Goal: Task Accomplishment & Management: Use online tool/utility

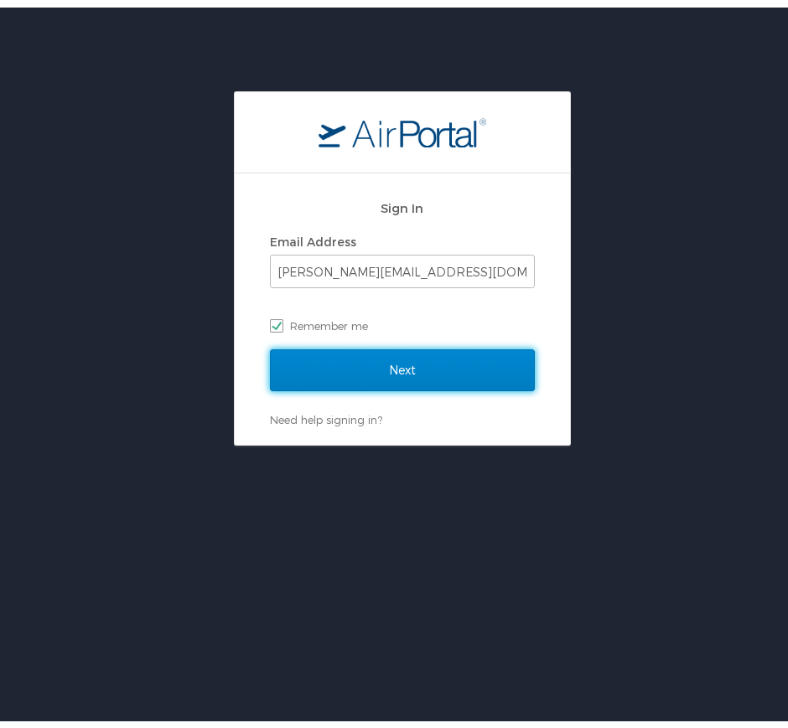
click at [427, 364] on input "Next" at bounding box center [402, 363] width 265 height 42
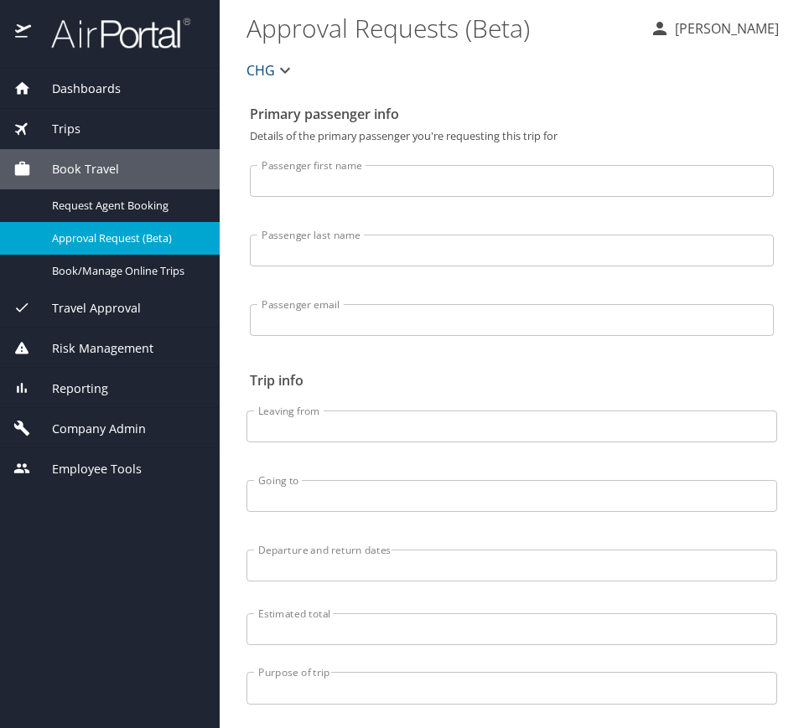
click at [96, 391] on span "Reporting" at bounding box center [69, 389] width 77 height 18
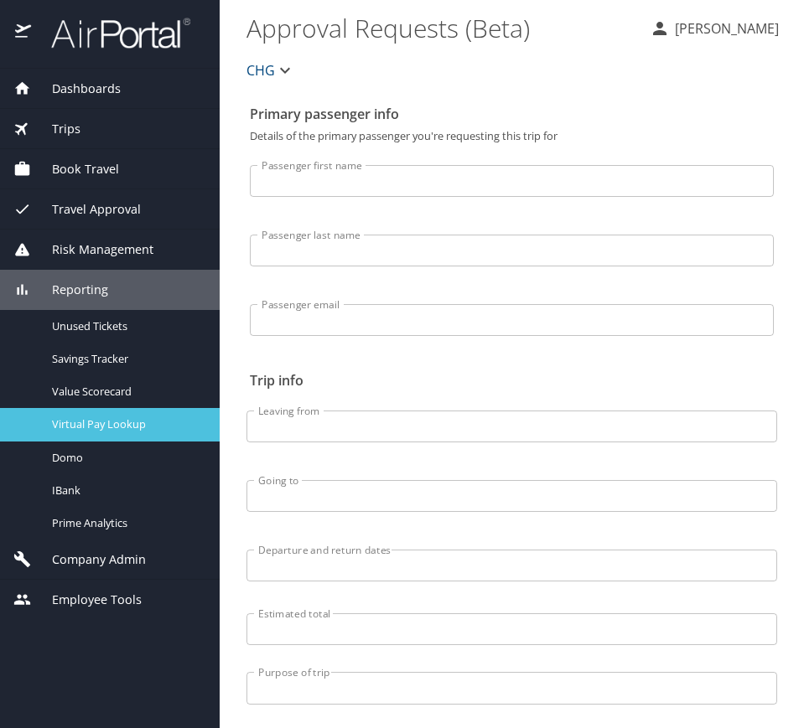
click at [129, 430] on span "Virtual Pay Lookup" at bounding box center [126, 425] width 148 height 16
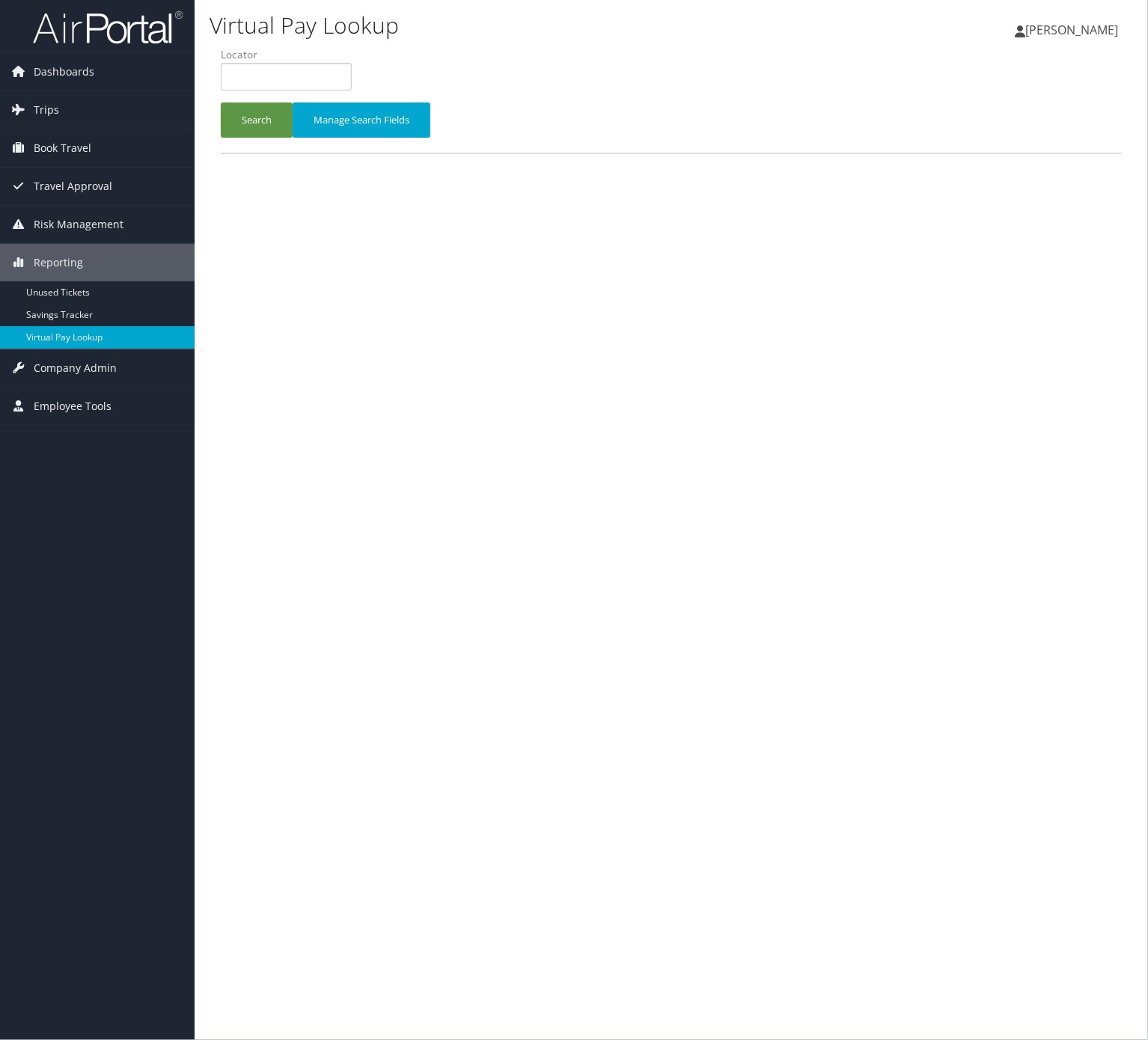
drag, startPoint x: 336, startPoint y: 57, endPoint x: 328, endPoint y: 71, distance: 16.1
click at [334, 62] on li "Locator" at bounding box center [291, 74] width 142 height 54
click at [328, 71] on input "text" at bounding box center [286, 76] width 131 height 28
paste input "YAMHQC"
click at [220, 103] on button "Search" at bounding box center [256, 120] width 71 height 35
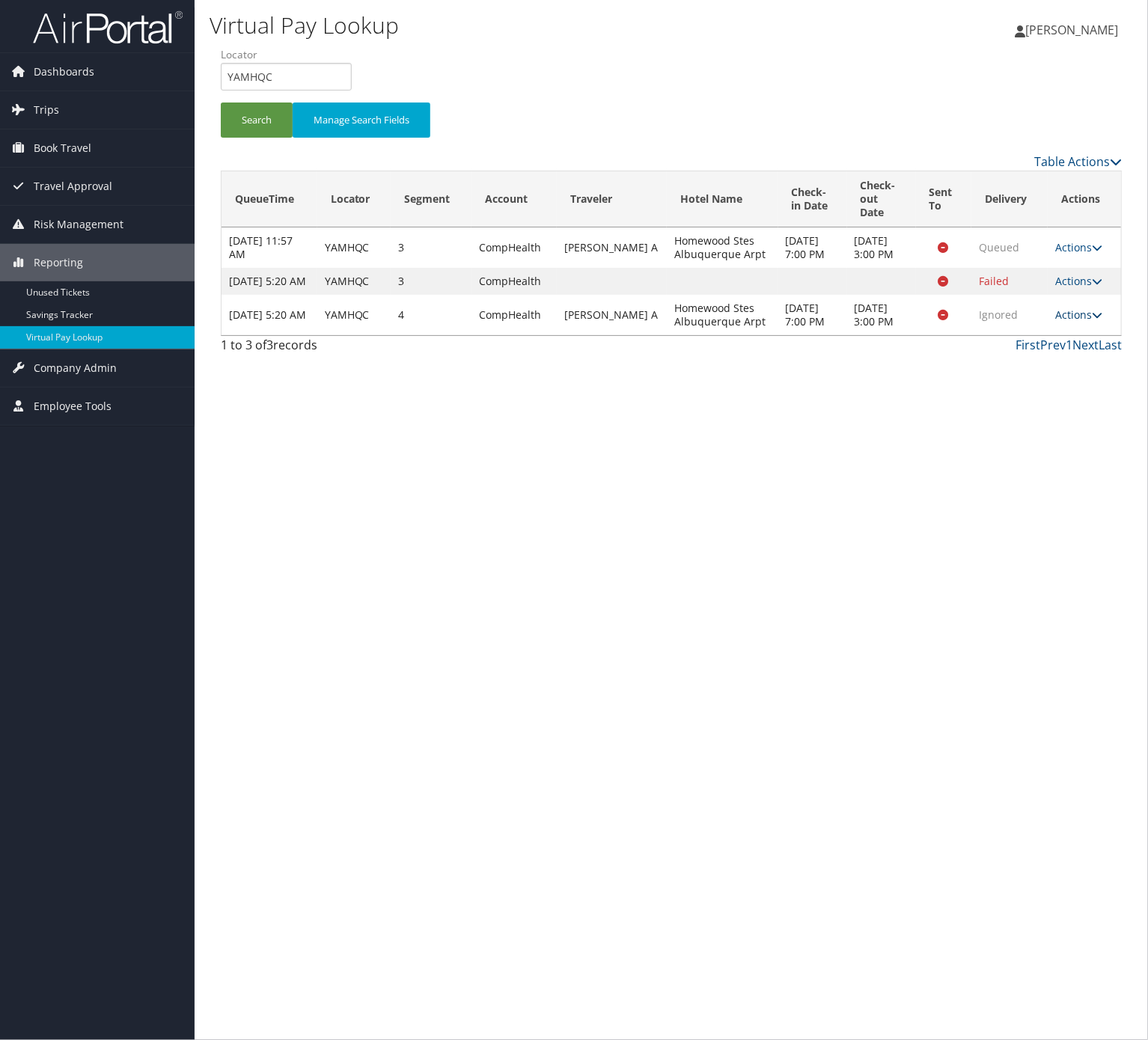
click at [1085, 321] on link "Actions" at bounding box center [1078, 315] width 47 height 14
click at [1068, 387] on link "Logs" at bounding box center [1049, 395] width 95 height 26
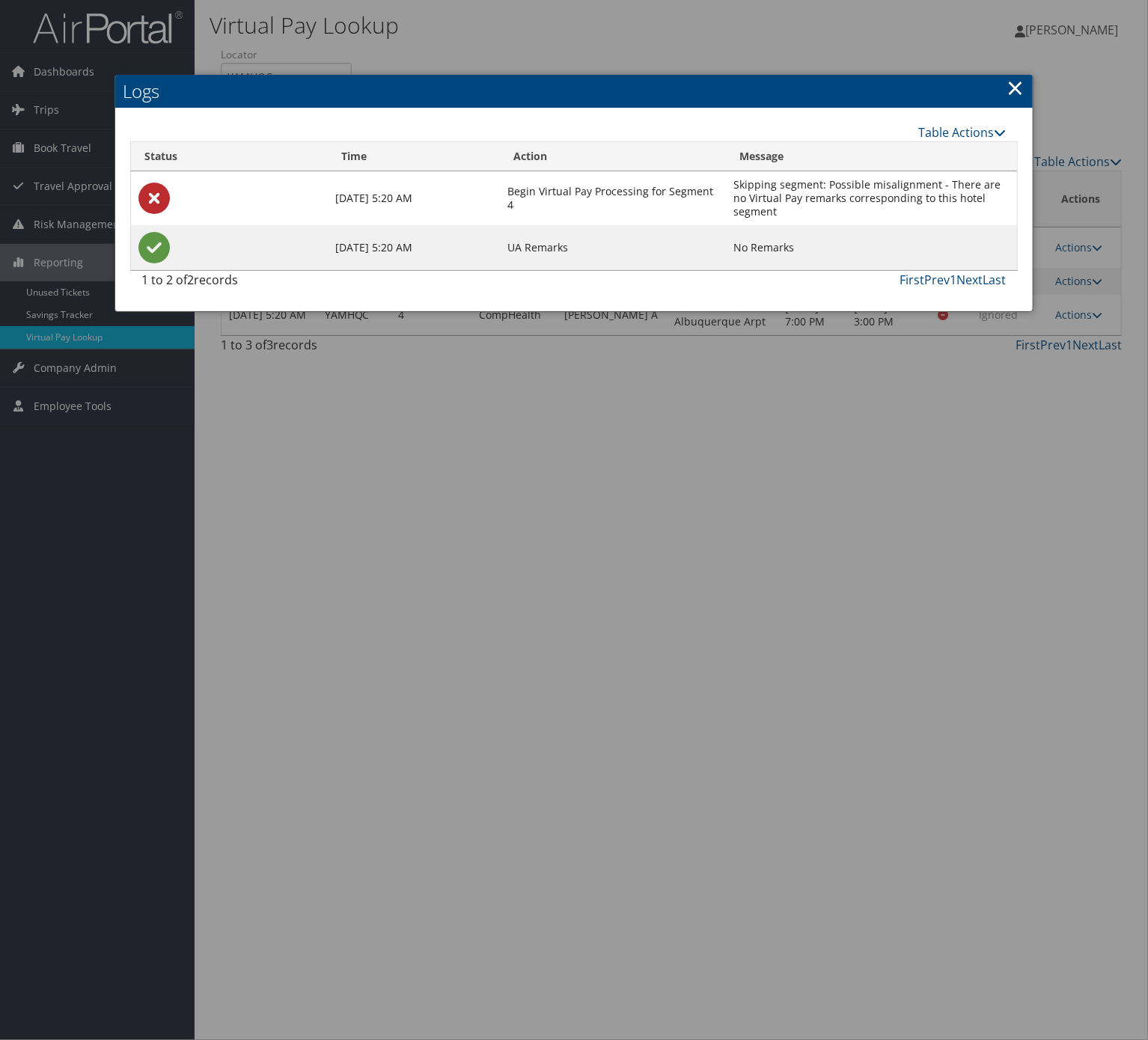
click at [1014, 86] on link "×" at bounding box center [1015, 87] width 17 height 30
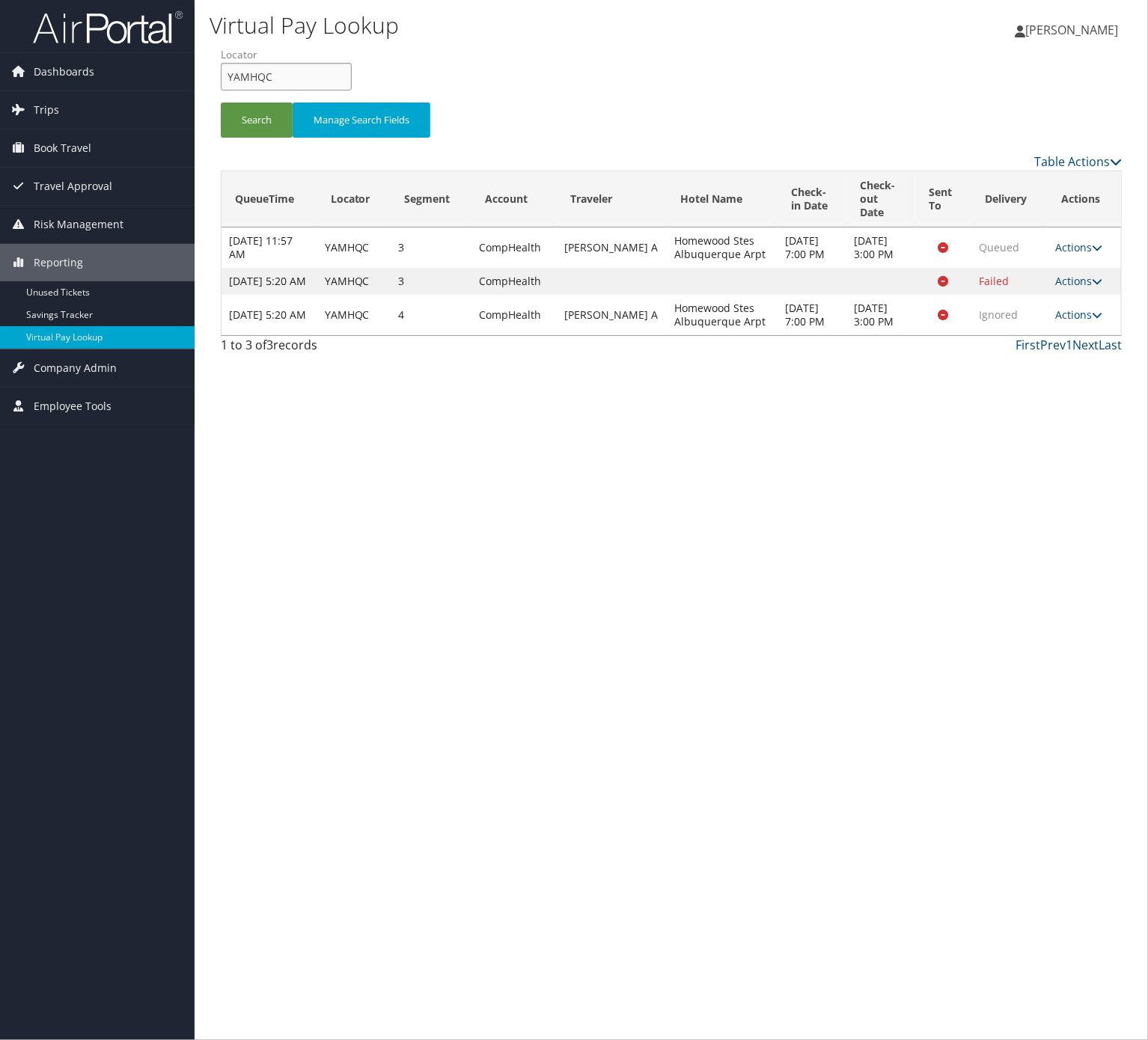
click at [306, 79] on input "YAMHQC" at bounding box center [286, 76] width 131 height 28
drag, startPoint x: 306, startPoint y: 79, endPoint x: 274, endPoint y: 107, distance: 42.5
click at [294, 88] on input "YAMHQC" at bounding box center [286, 76] width 131 height 28
paste input "MFNEZO"
click at [250, 131] on button "Search" at bounding box center [256, 120] width 71 height 35
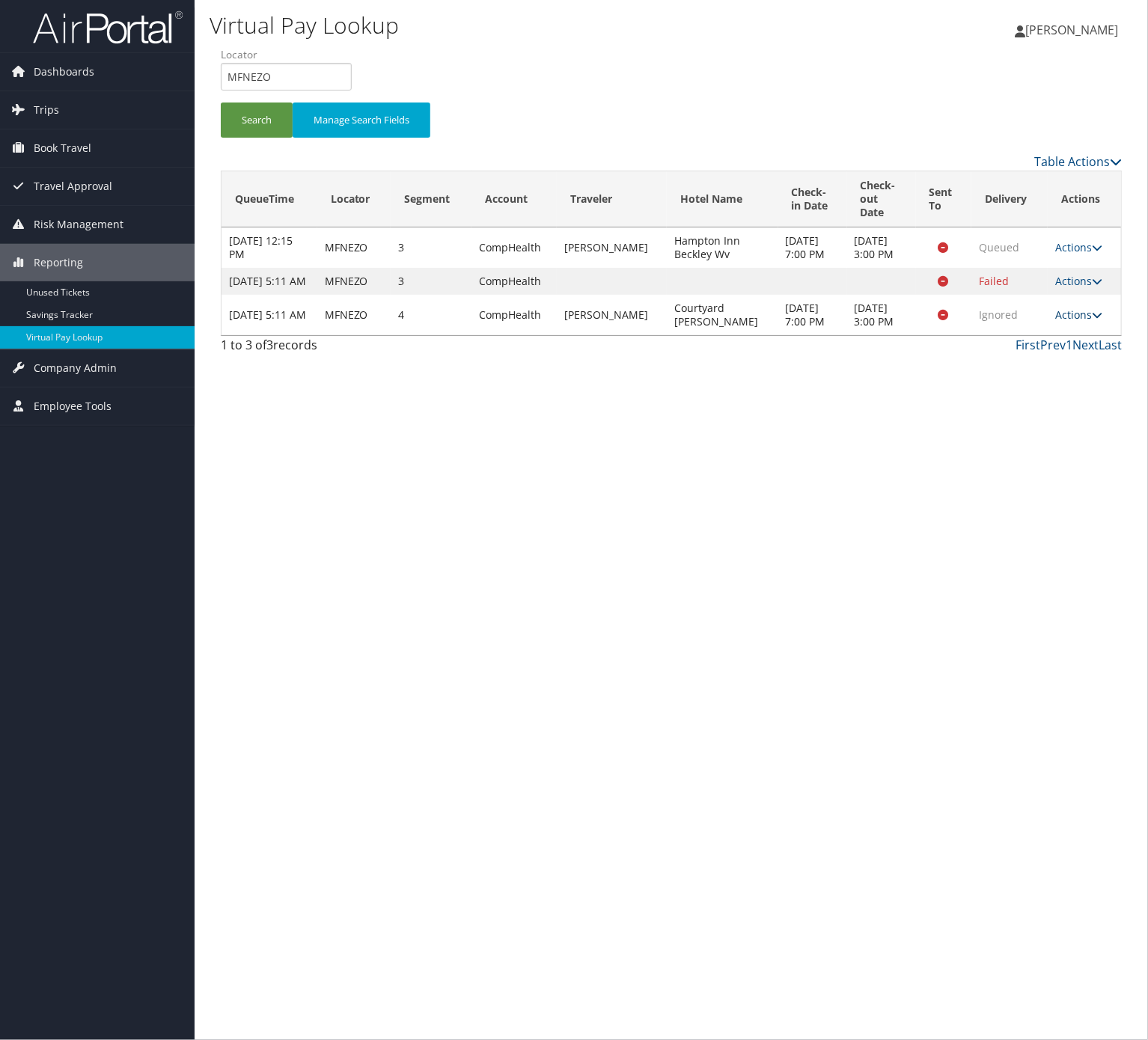
click at [1060, 321] on link "Actions" at bounding box center [1078, 315] width 47 height 14
click at [1026, 396] on link "Logs" at bounding box center [1049, 395] width 95 height 26
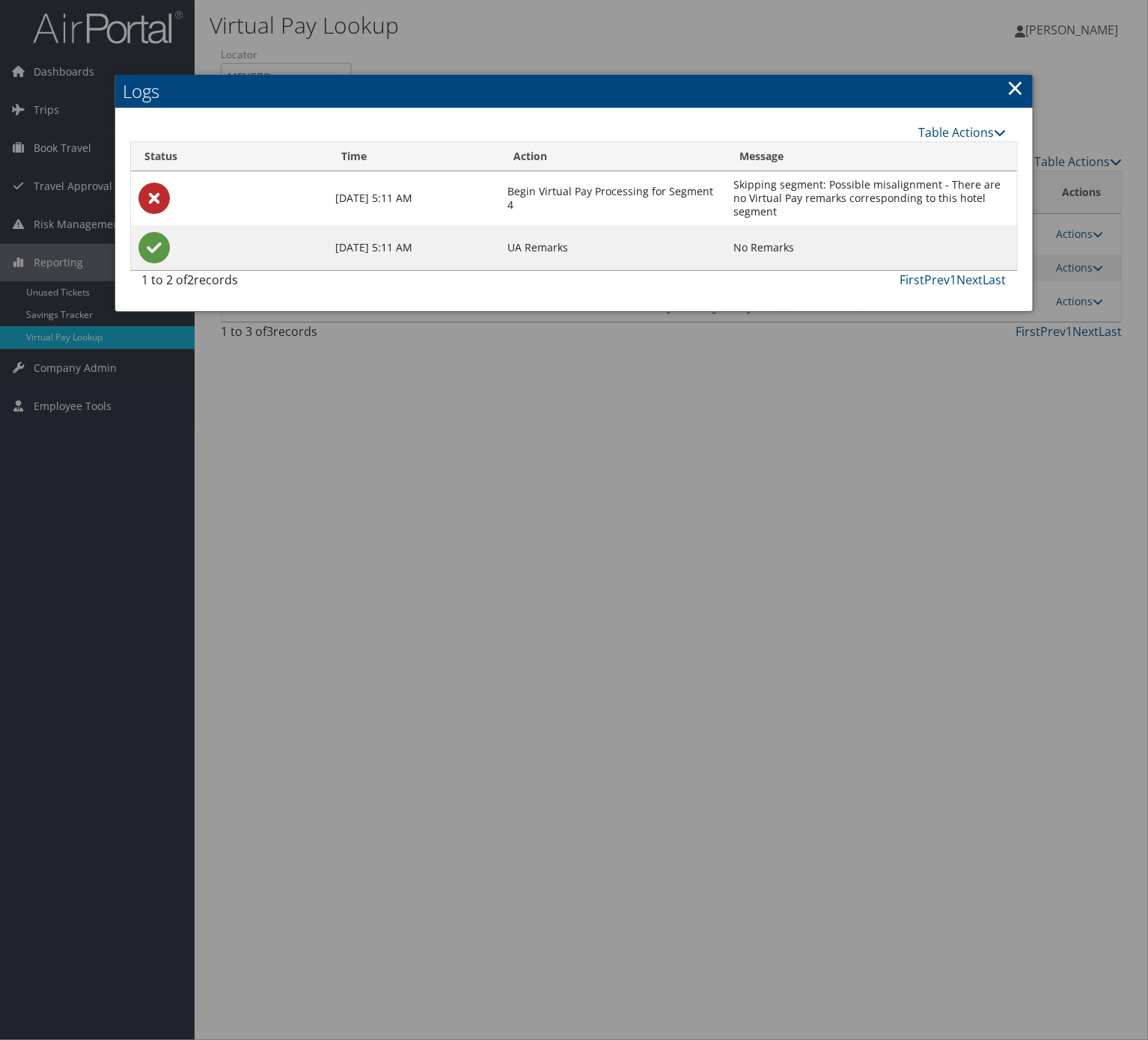
click at [1014, 100] on link "×" at bounding box center [1015, 87] width 17 height 30
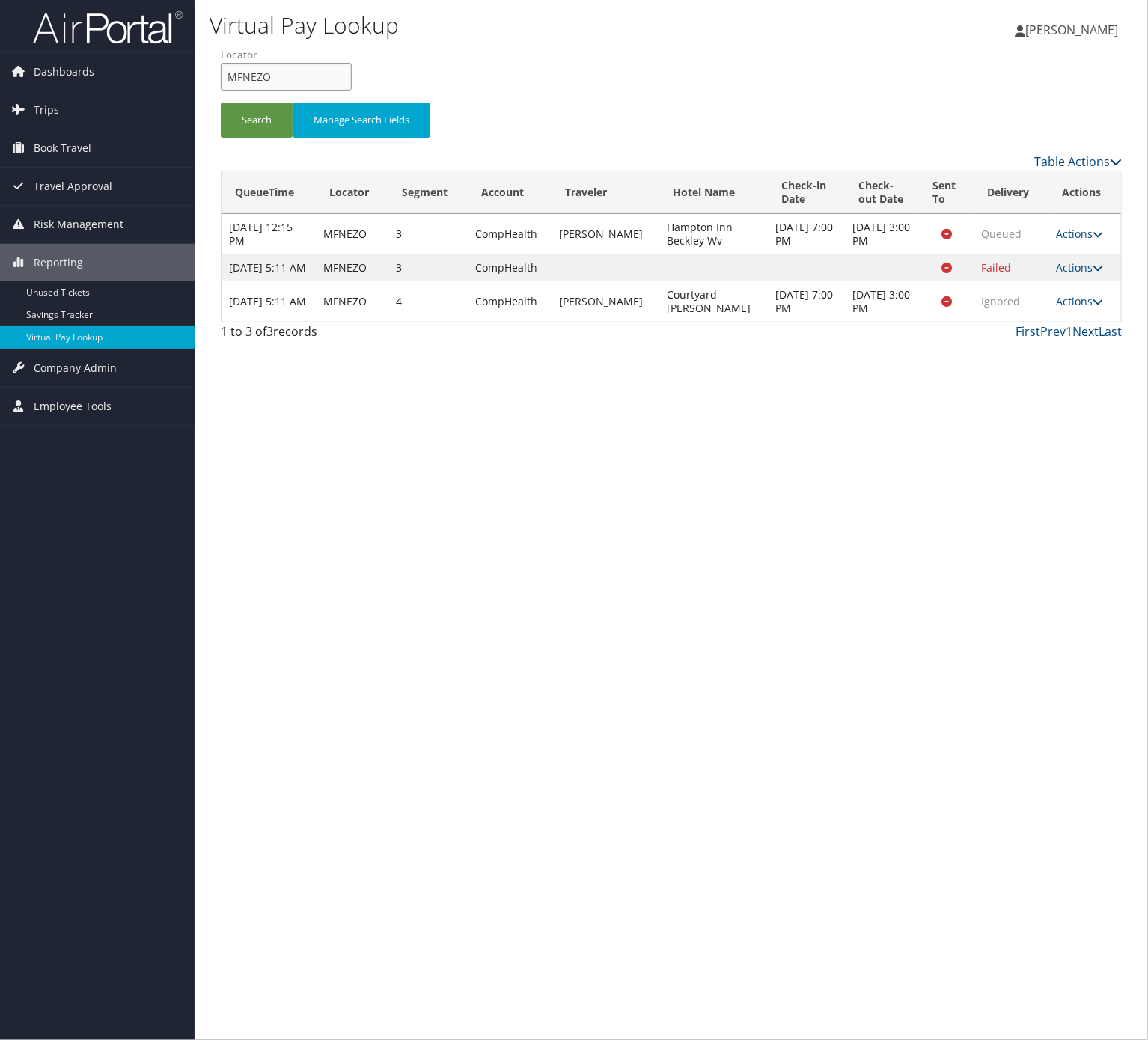
click at [305, 67] on input "MFNEZO" at bounding box center [286, 76] width 131 height 28
click at [272, 77] on input "MFNEZO" at bounding box center [286, 76] width 131 height 28
click at [289, 77] on input "MFNEZO" at bounding box center [286, 76] width 131 height 28
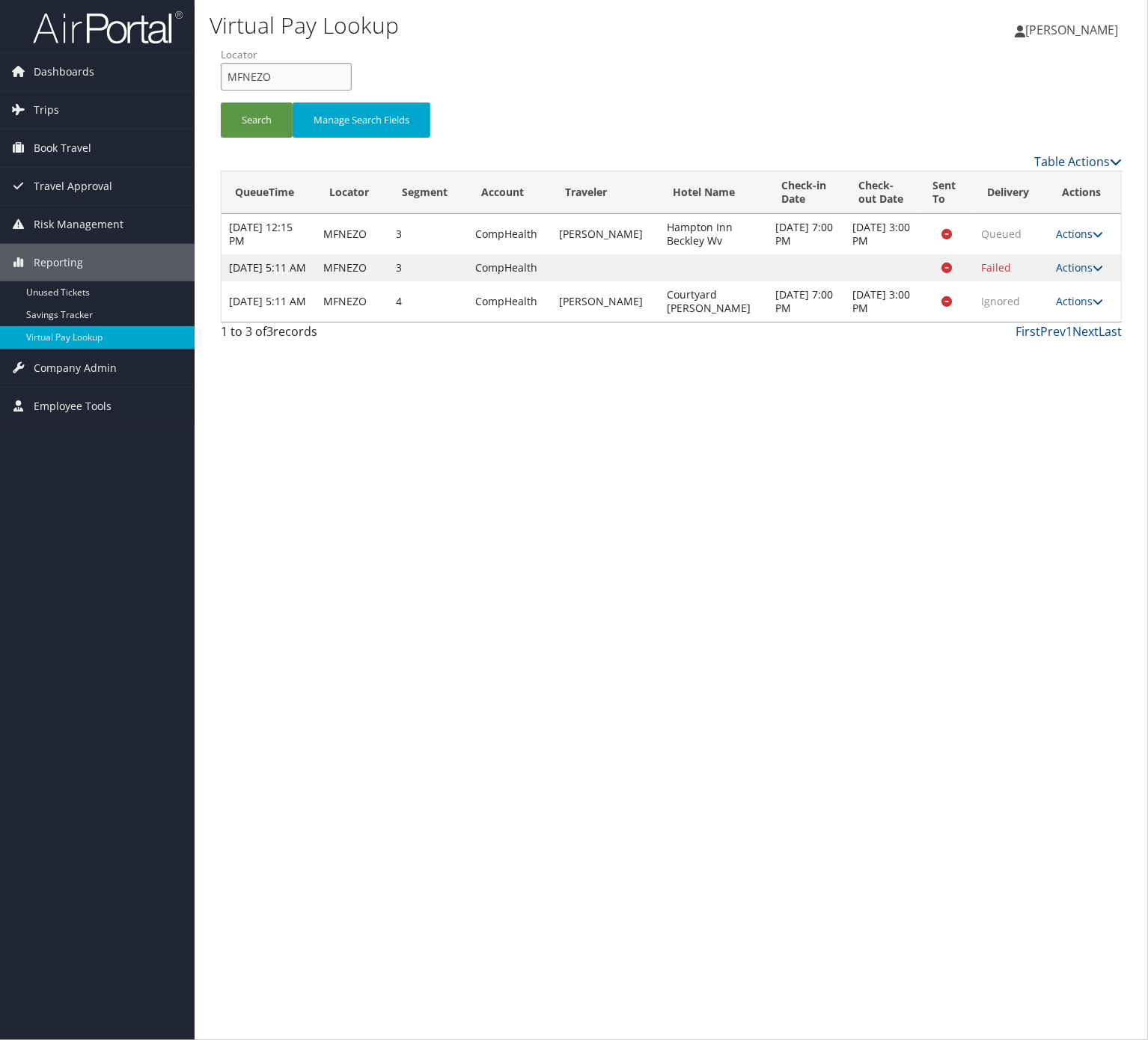
click at [289, 77] on input "MFNEZO" at bounding box center [286, 76] width 131 height 28
paste input "WTWMFM"
type input "WTWMFM"
click at [262, 131] on button "Search" at bounding box center [256, 120] width 71 height 35
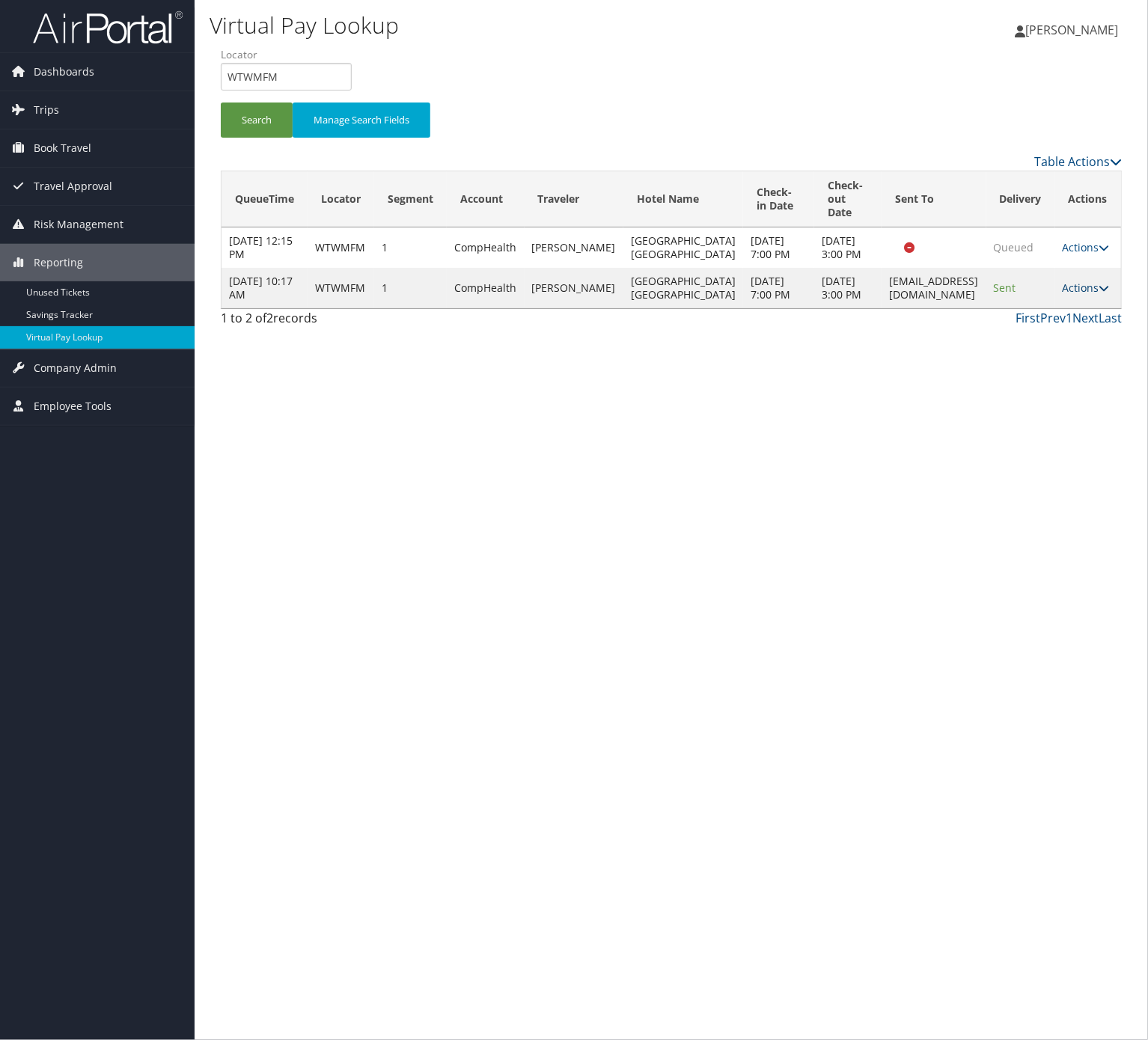
click at [1072, 295] on link "Actions" at bounding box center [1086, 287] width 47 height 14
click at [1066, 358] on link "Logs" at bounding box center [1058, 355] width 95 height 26
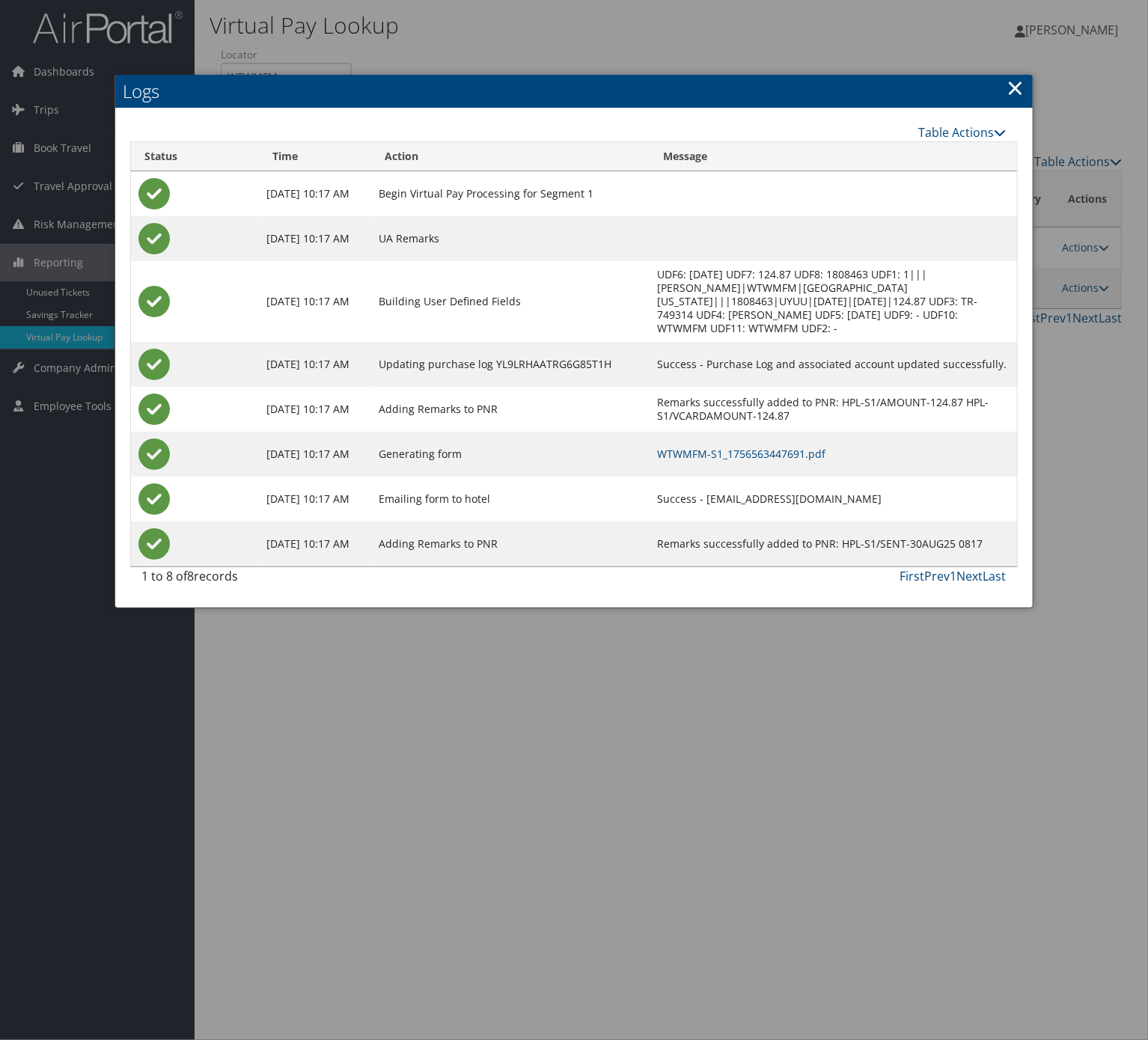
click at [786, 442] on td "WTWMFM-S1_1756563447691.pdf" at bounding box center [833, 454] width 367 height 45
click at [781, 451] on link "WTWMFM-S1_1756563447691.pdf" at bounding box center [742, 453] width 169 height 14
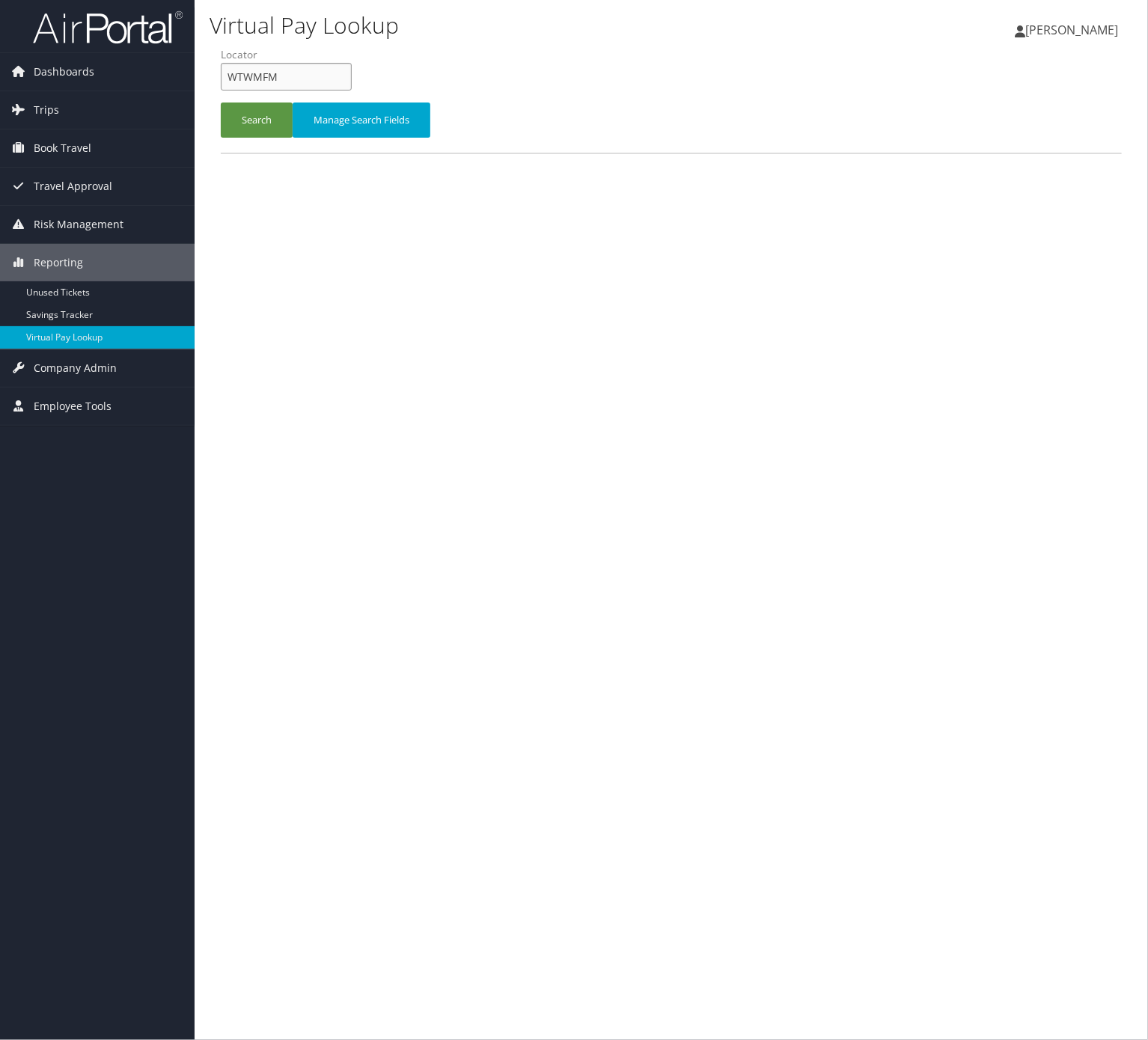
click at [305, 69] on input "WTWMFM" at bounding box center [286, 76] width 131 height 28
drag, startPoint x: 305, startPoint y: 69, endPoint x: 270, endPoint y: 97, distance: 44.8
click at [305, 71] on input "WTWMFM" at bounding box center [286, 76] width 131 height 28
paste input "EYMLHT"
click at [270, 97] on li "Locator EYMLHT" at bounding box center [291, 74] width 142 height 54
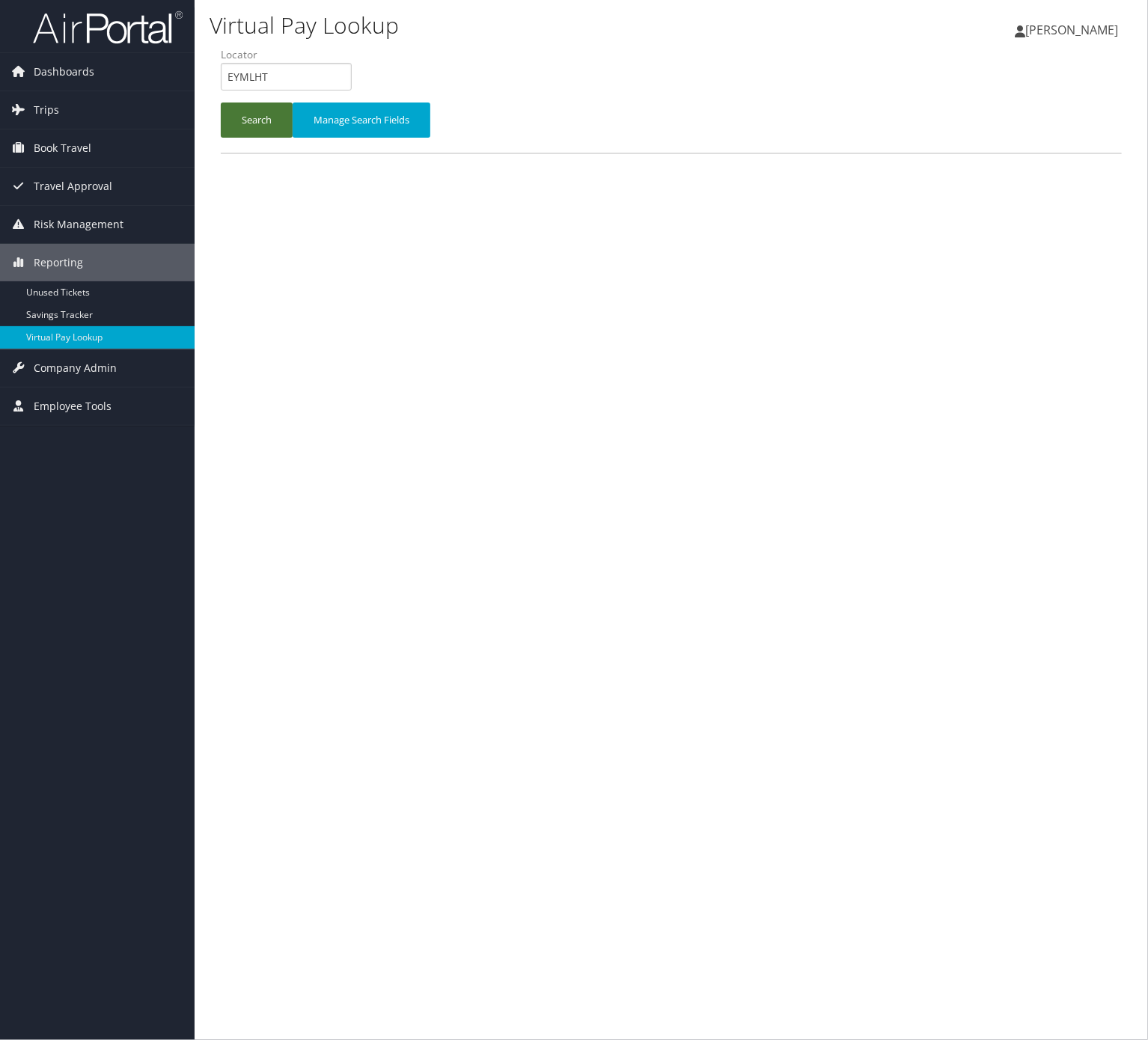
click at [266, 119] on button "Search" at bounding box center [256, 120] width 71 height 35
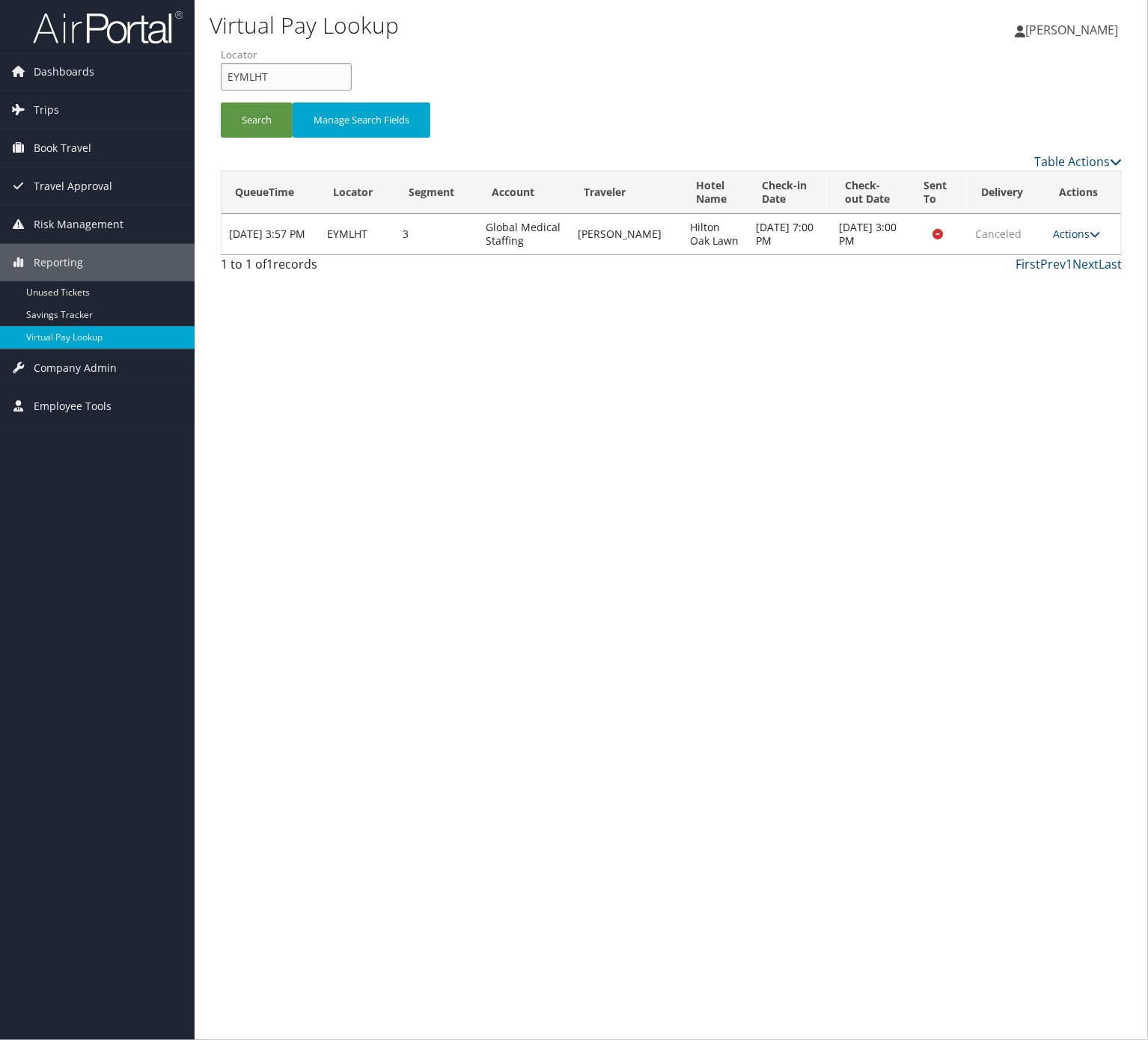
click at [288, 89] on input "EYMLHT" at bounding box center [286, 76] width 131 height 28
paste input "CMTQTO"
click at [287, 89] on input "EYMLHT" at bounding box center [286, 76] width 131 height 28
click at [261, 122] on button "Search" at bounding box center [256, 120] width 71 height 35
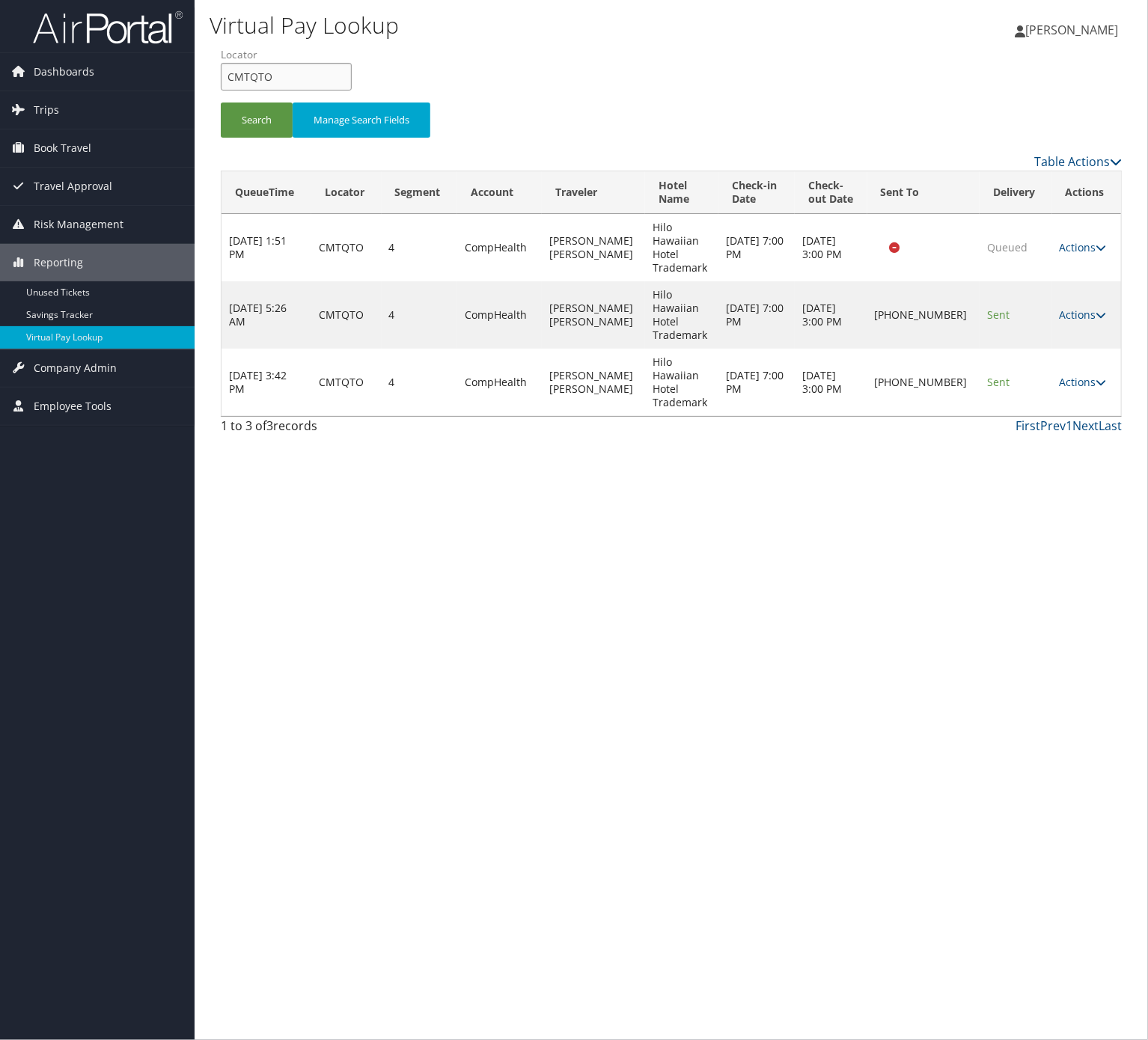
click at [280, 67] on input "CMTQTO" at bounding box center [286, 76] width 131 height 28
paste input "NNWYGA"
click at [274, 141] on div "Search Manage Search Fields" at bounding box center [671, 128] width 923 height 50
click at [268, 125] on button "Search" at bounding box center [256, 120] width 71 height 35
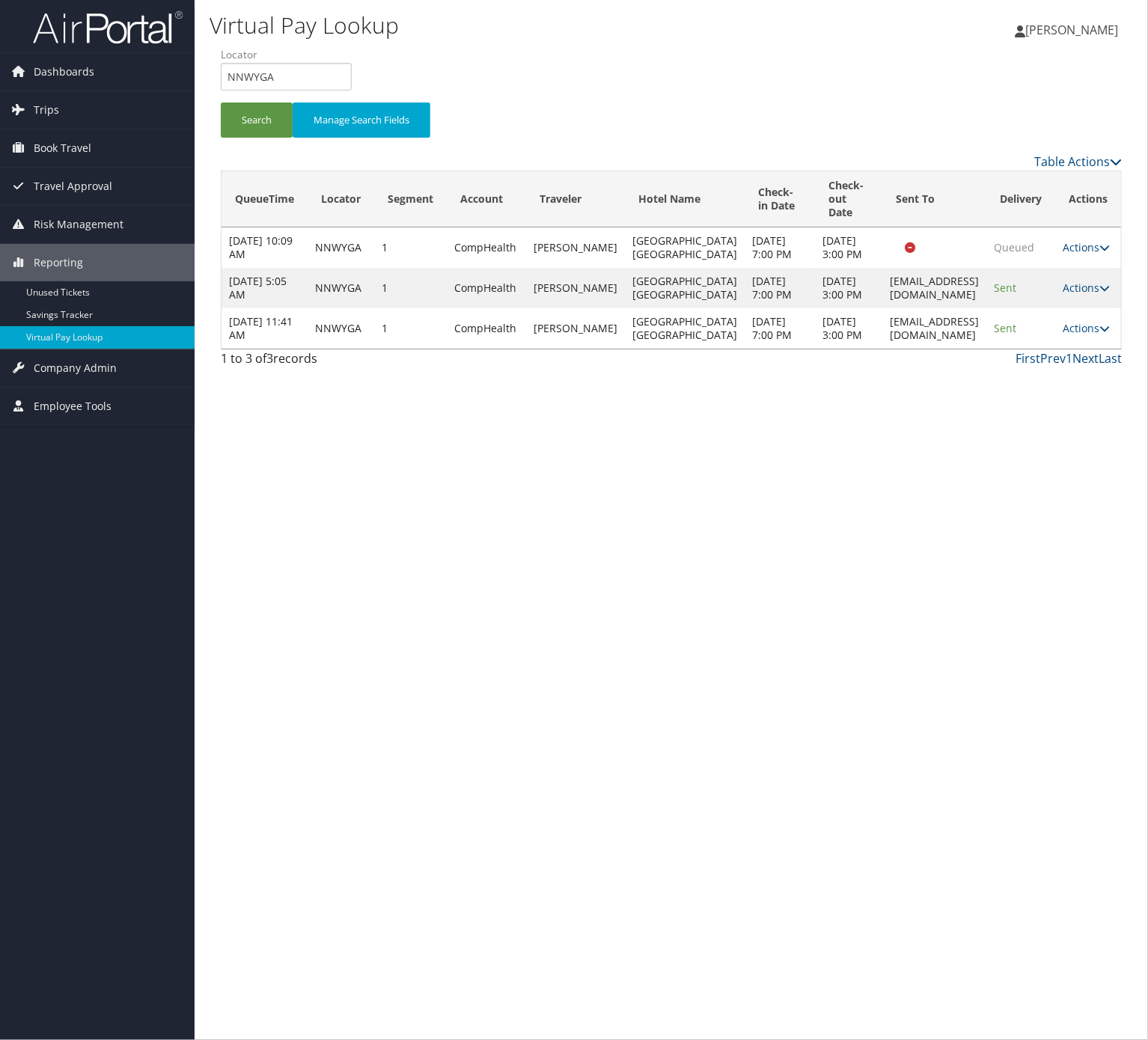
click at [263, 61] on label "Locator" at bounding box center [291, 54] width 142 height 15
click at [263, 77] on input "NNWYGA" at bounding box center [286, 76] width 131 height 28
paste input "WVISZD"
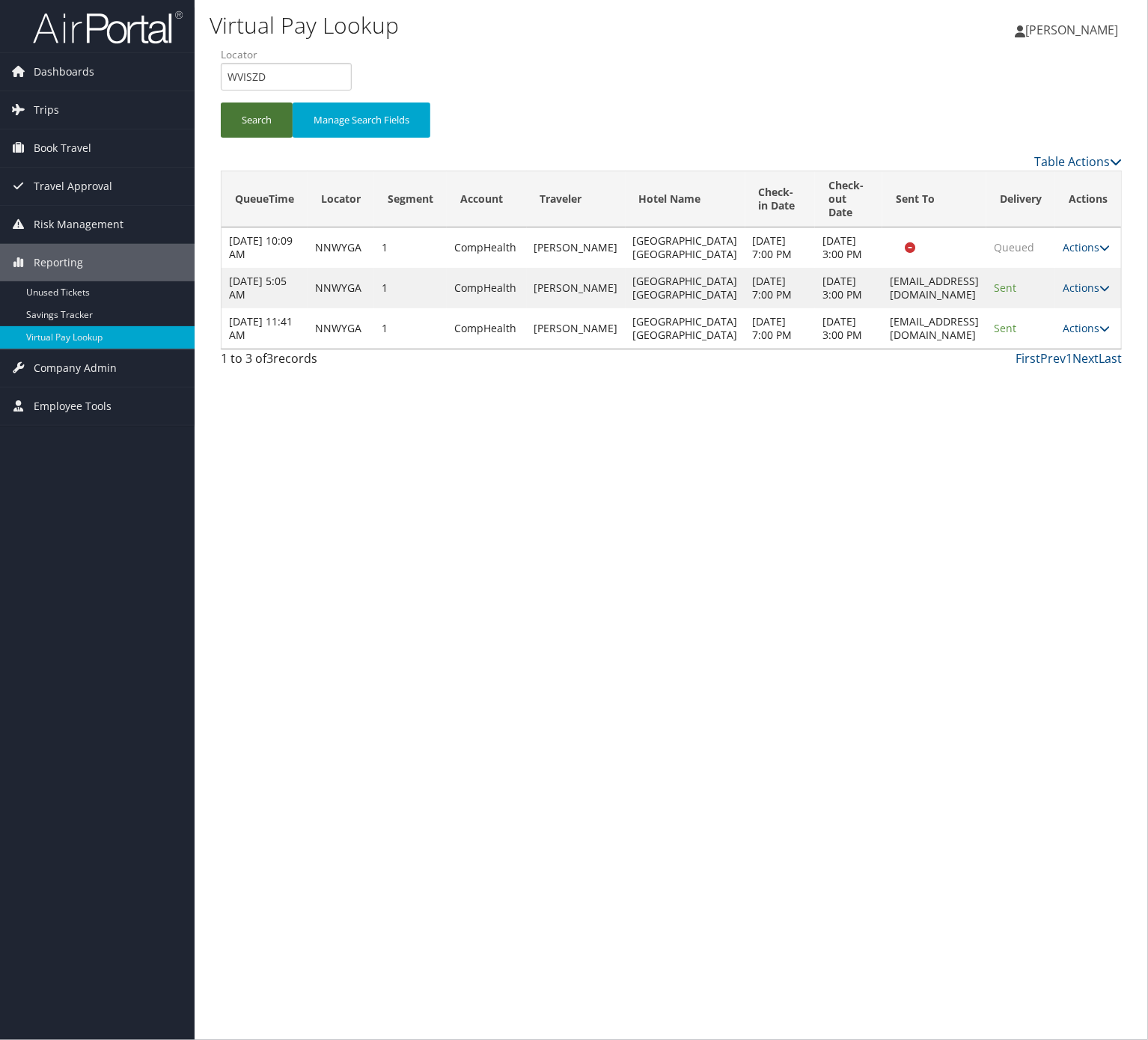
click at [258, 121] on button "Search" at bounding box center [256, 120] width 71 height 35
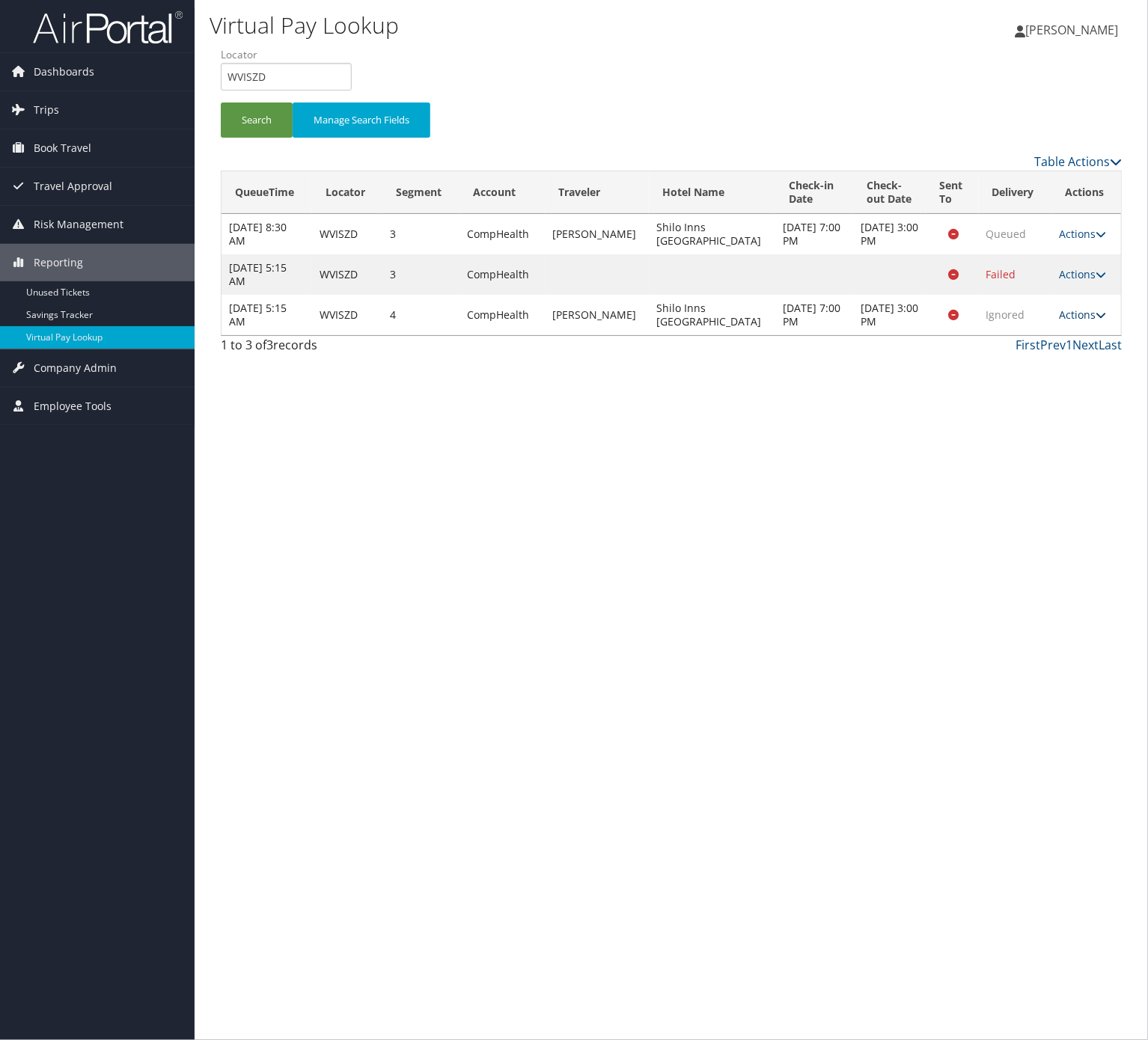
click at [1068, 321] on link "Actions" at bounding box center [1082, 315] width 47 height 14
click at [1032, 370] on link "Logs" at bounding box center [1046, 382] width 95 height 26
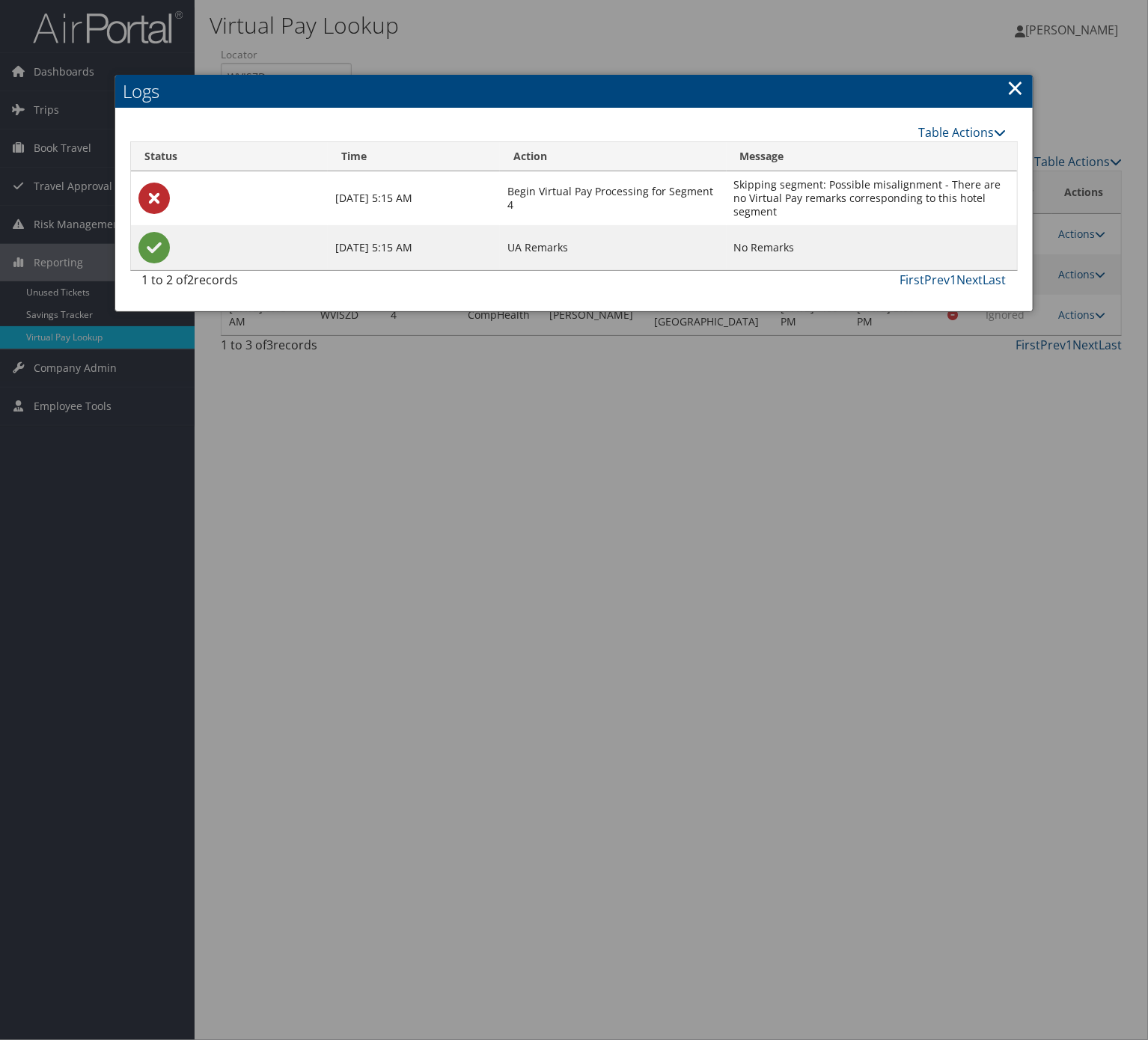
drag, startPoint x: 1008, startPoint y: 86, endPoint x: 982, endPoint y: 93, distance: 26.9
click at [1008, 86] on link "×" at bounding box center [1015, 87] width 17 height 30
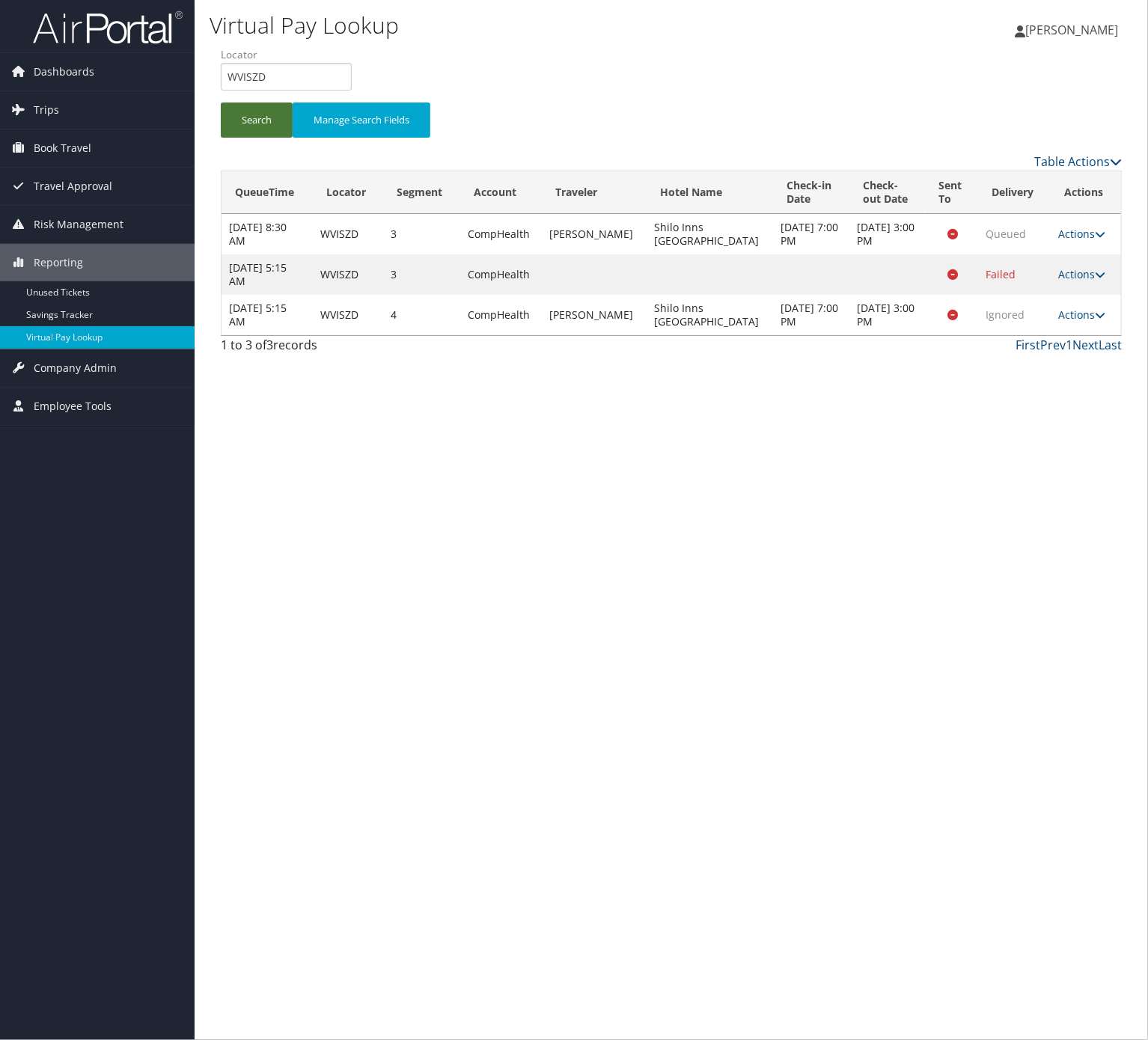
click at [243, 124] on button "Search" at bounding box center [256, 120] width 71 height 35
click at [244, 79] on input "WVISZD" at bounding box center [286, 76] width 131 height 28
paste input "EXGXGG"
click at [244, 79] on input "WVISZD" at bounding box center [286, 76] width 131 height 28
click at [247, 117] on button "Search" at bounding box center [256, 120] width 71 height 35
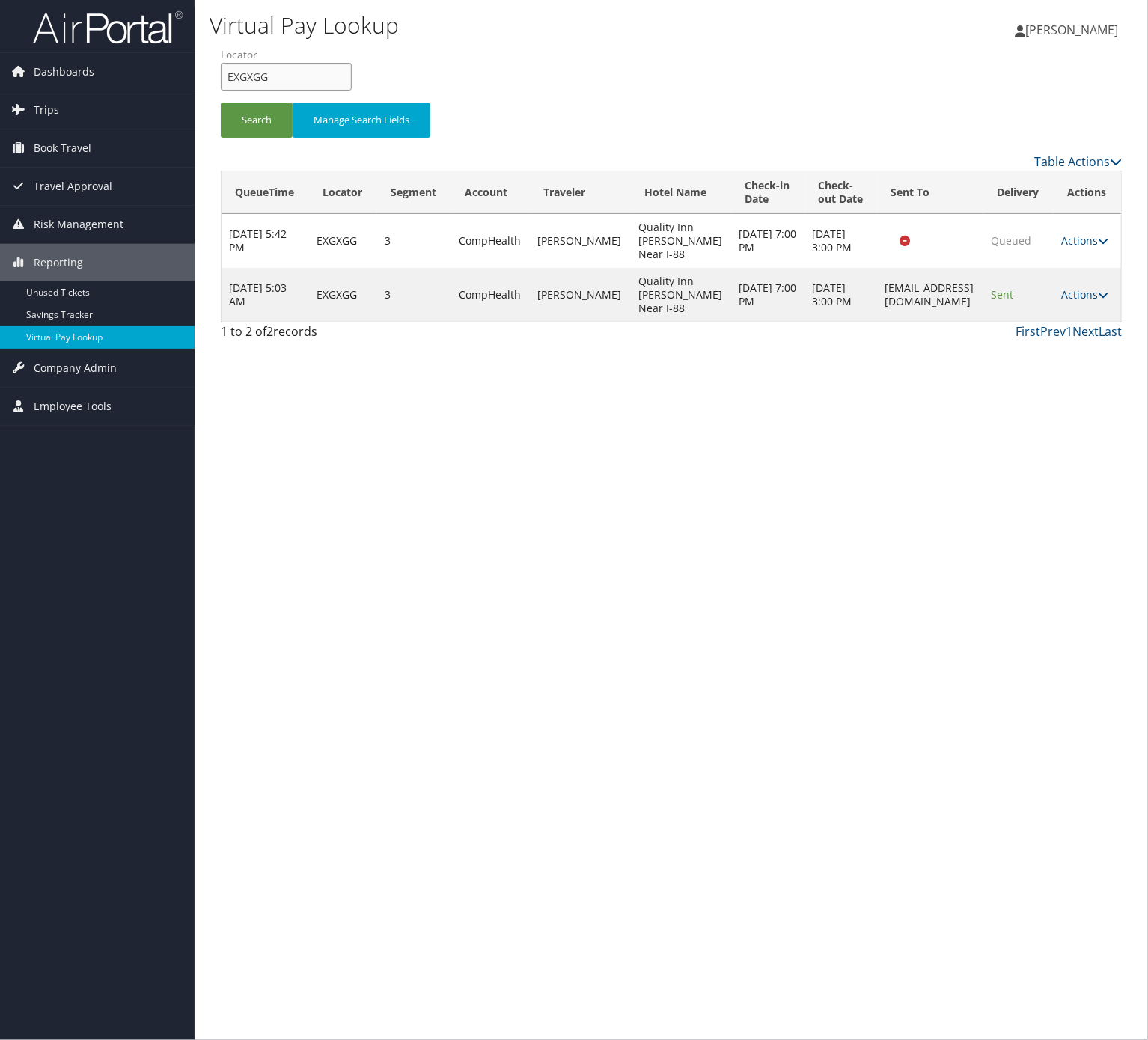
click at [332, 72] on input "EXGXGG" at bounding box center [286, 76] width 131 height 28
drag, startPoint x: 332, startPoint y: 72, endPoint x: 294, endPoint y: 104, distance: 49.7
click at [331, 72] on input "EXGXGG" at bounding box center [286, 76] width 131 height 28
paste input "NMQWFE"
type input "NMQWFE"
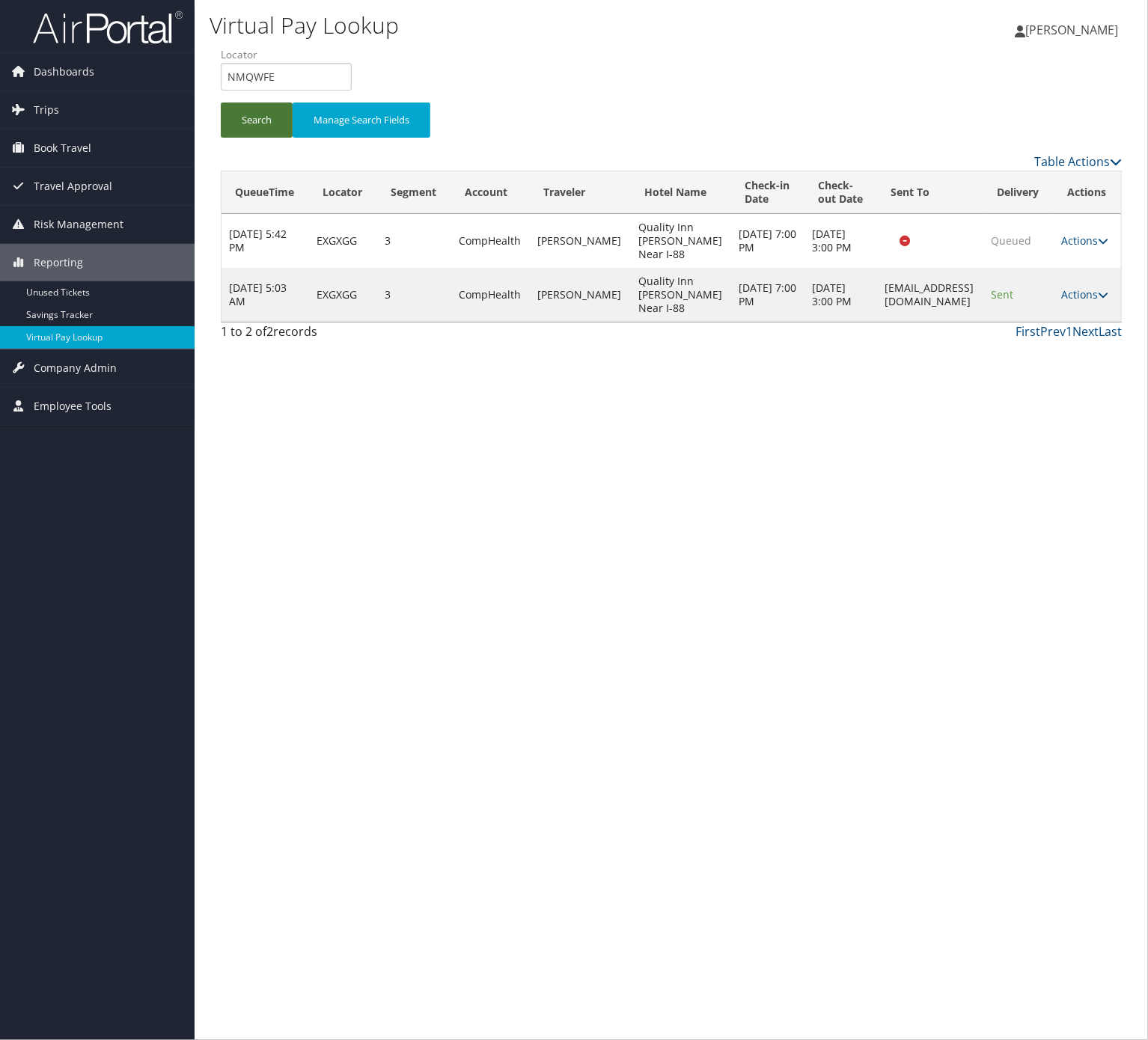
click at [254, 125] on button "Search" at bounding box center [256, 120] width 71 height 35
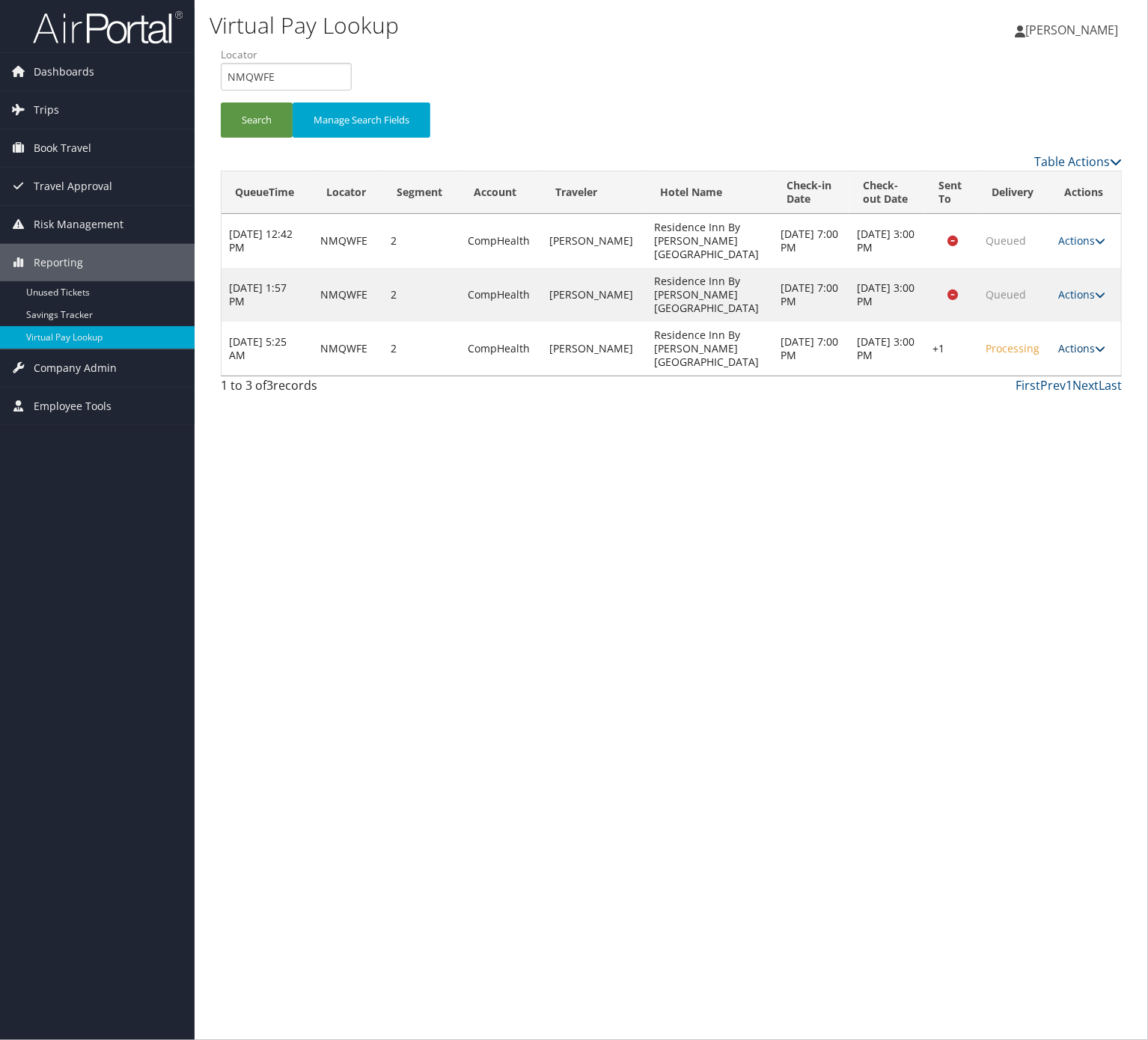
click at [1059, 346] on link "Actions" at bounding box center [1082, 348] width 47 height 14
click at [1038, 387] on link "Logs" at bounding box center [1031, 395] width 128 height 26
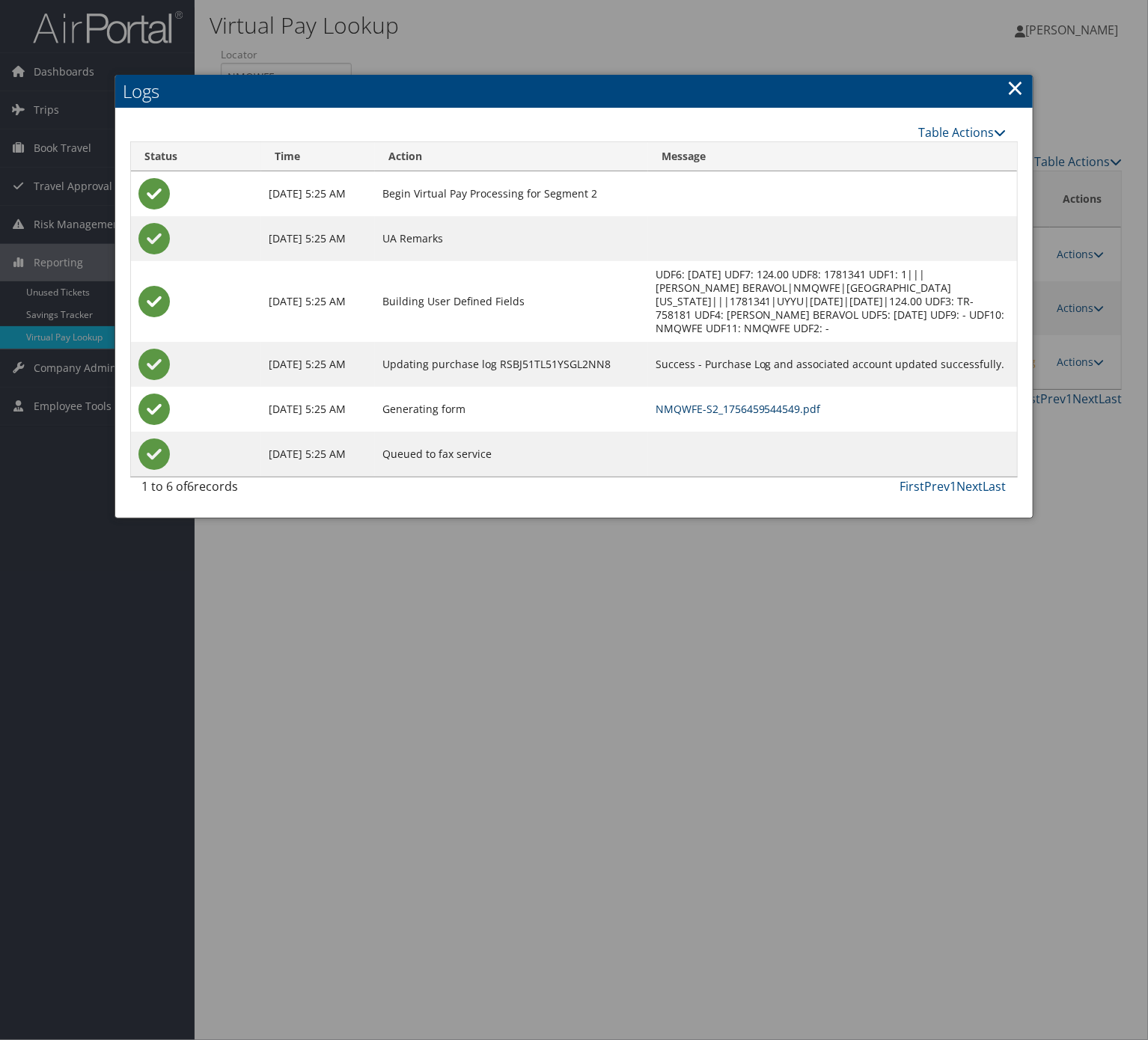
click at [720, 405] on link "NMQWFE-S2_1756459544549.pdf" at bounding box center [737, 409] width 165 height 14
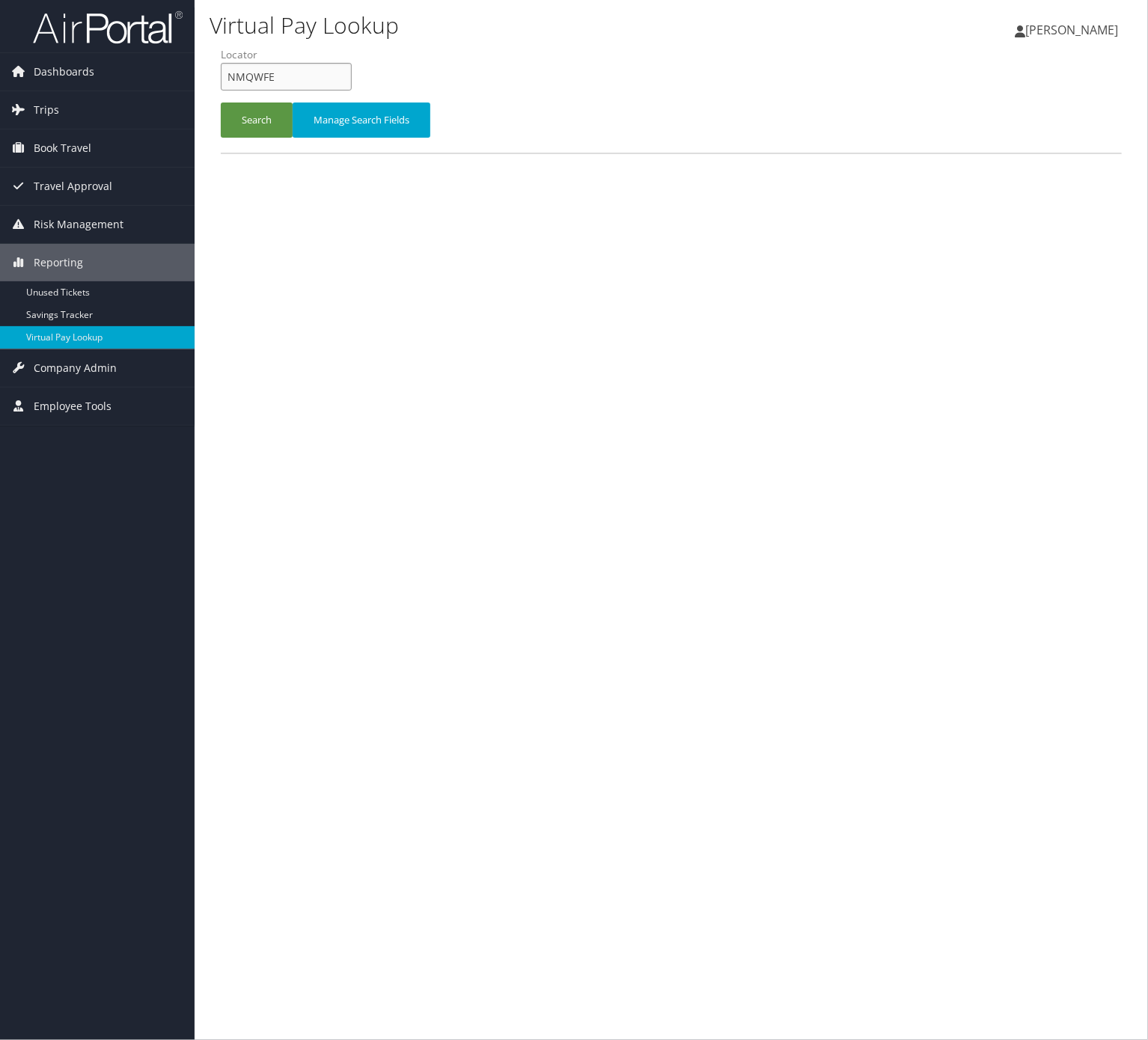
click at [345, 75] on input "NMQWFE" at bounding box center [286, 76] width 131 height 28
paste input "CFQRZX"
type input "CFQRZX"
click at [258, 115] on button "Search" at bounding box center [256, 120] width 71 height 35
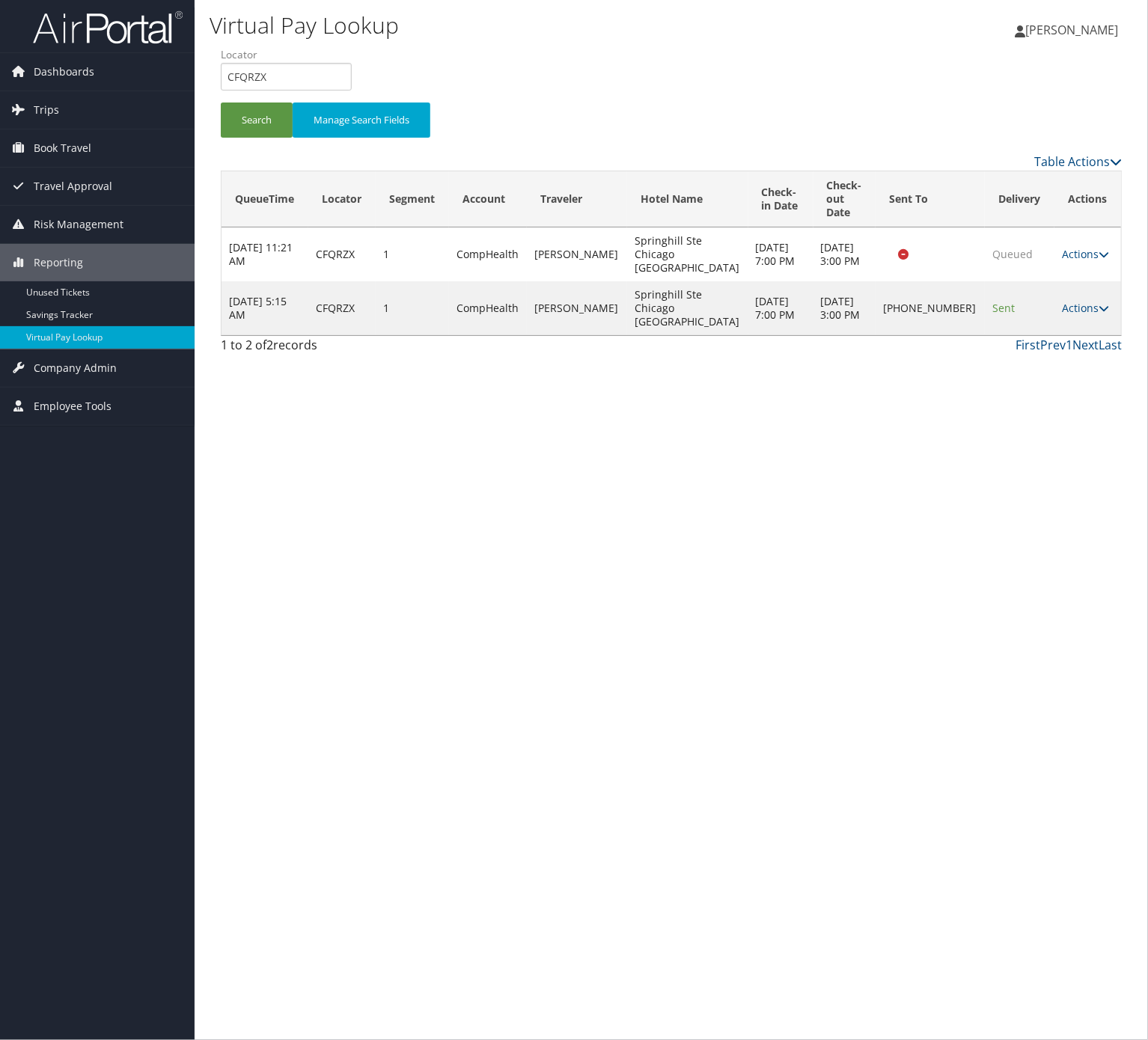
click at [383, 725] on div "Virtual Pay Lookup [PERSON_NAME] [PERSON_NAME] My Settings Travel Agency Contac…" at bounding box center [671, 520] width 953 height 1040
